Goal: Navigation & Orientation: Go to known website

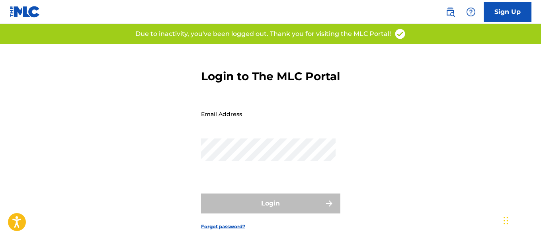
click at [15, 13] on img at bounding box center [25, 12] width 31 height 12
